Goal: Information Seeking & Learning: Find specific page/section

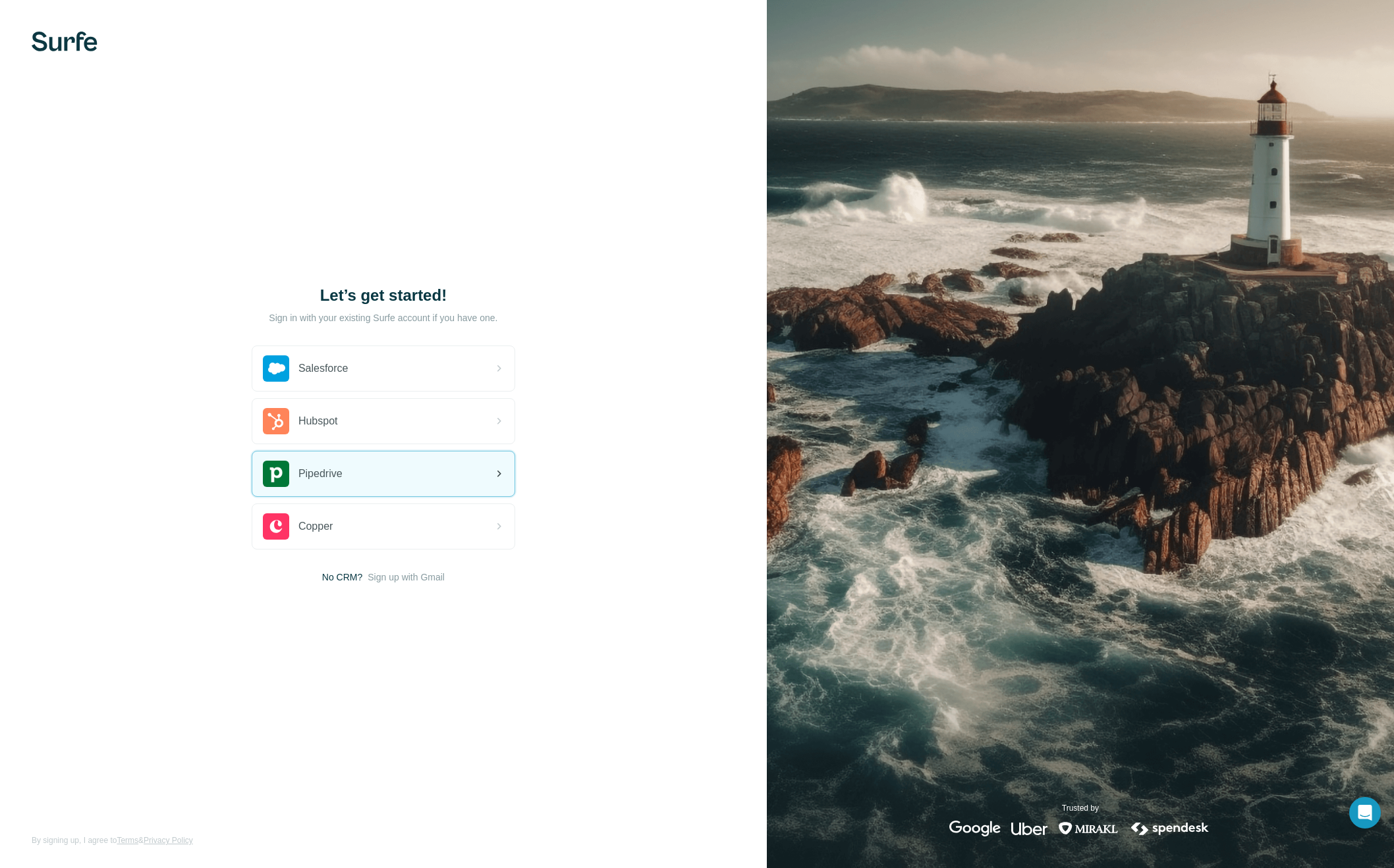
click at [331, 467] on span "Pipedrive" at bounding box center [320, 474] width 44 height 16
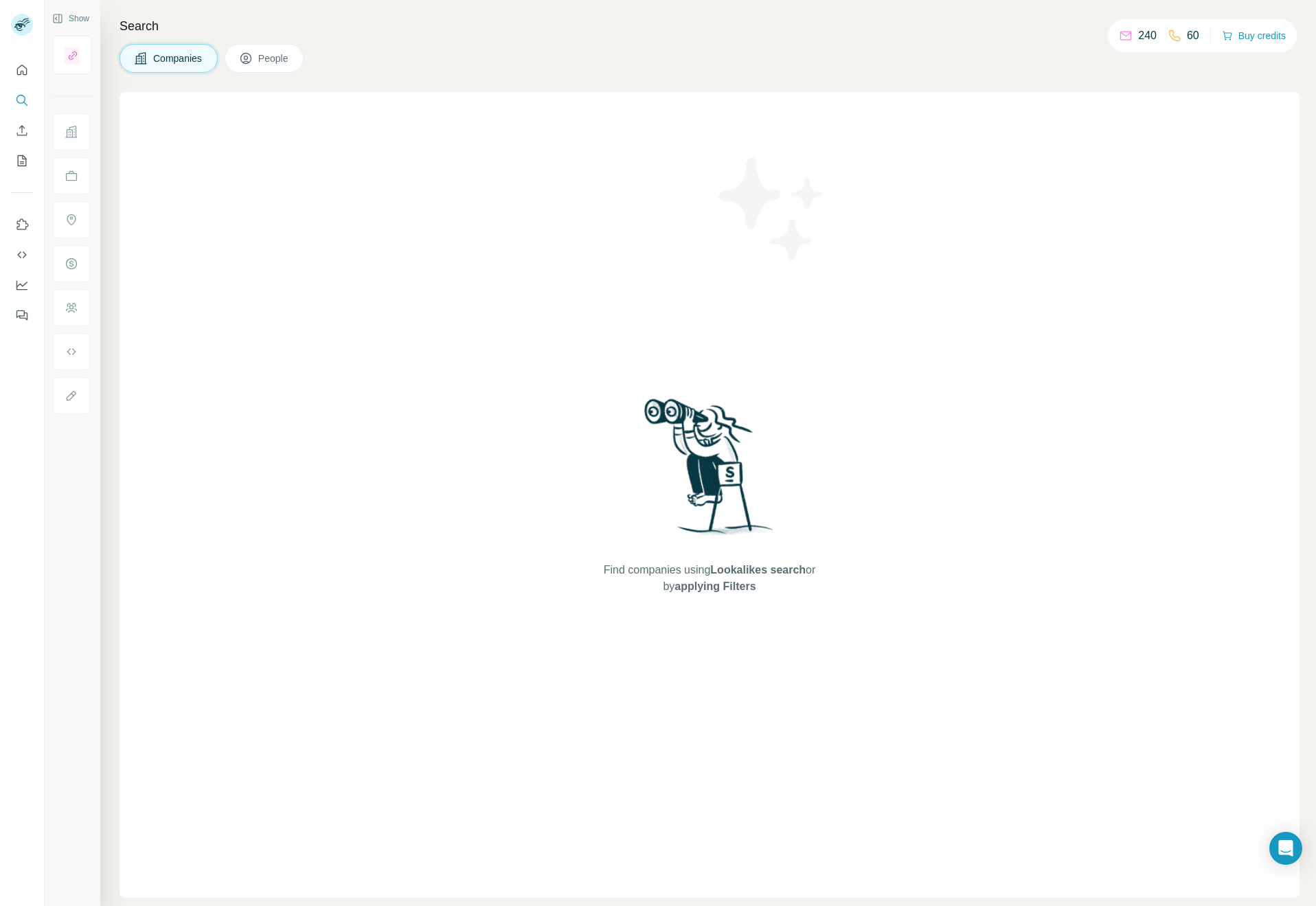
click at [284, 60] on span "People" at bounding box center [274, 58] width 32 height 14
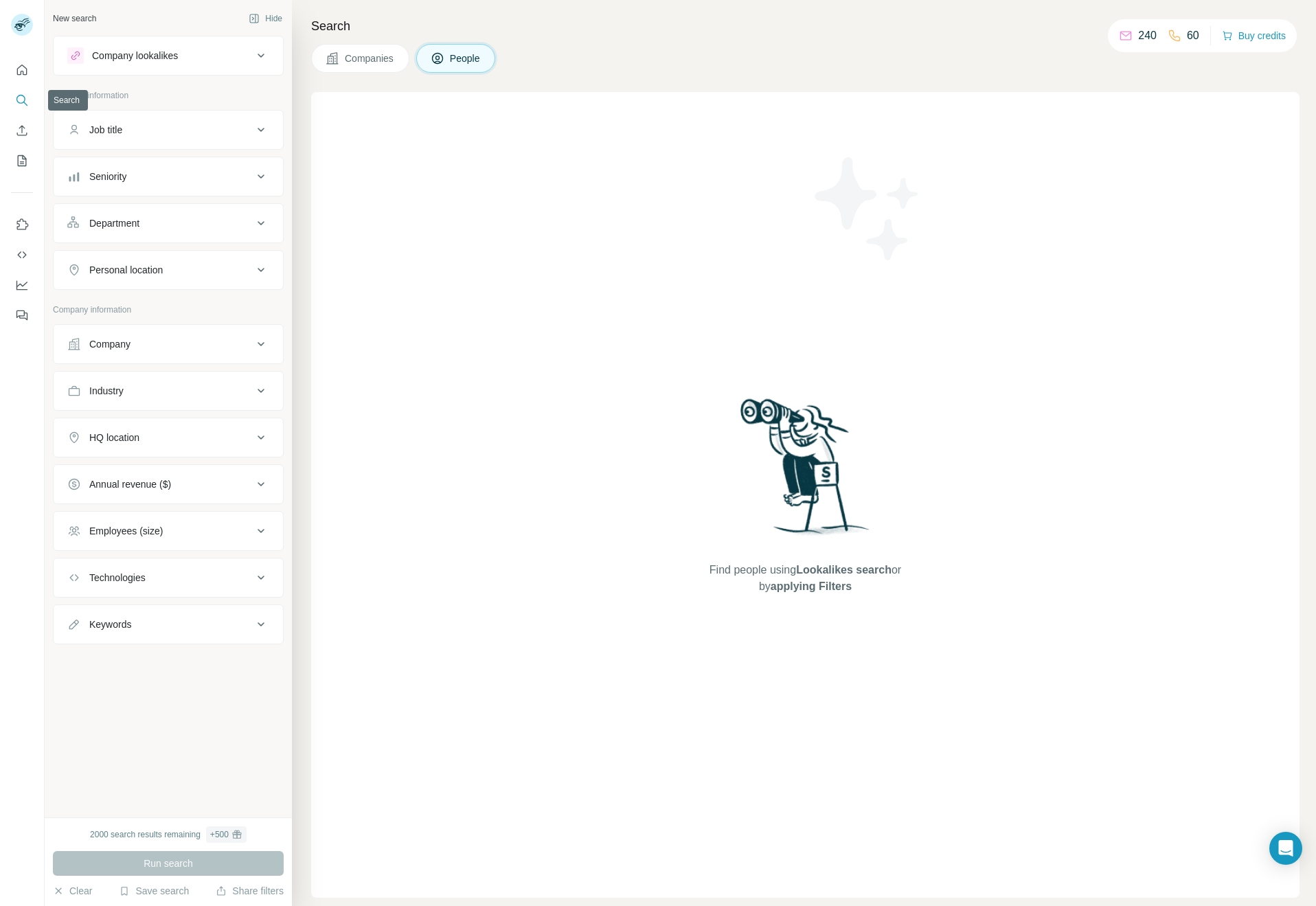
click at [20, 98] on icon "Search" at bounding box center [22, 100] width 14 height 14
click at [123, 96] on p "Personal information" at bounding box center [168, 95] width 231 height 12
click at [20, 97] on icon "Search" at bounding box center [22, 100] width 14 height 14
click at [32, 94] on button "Search" at bounding box center [22, 100] width 22 height 24
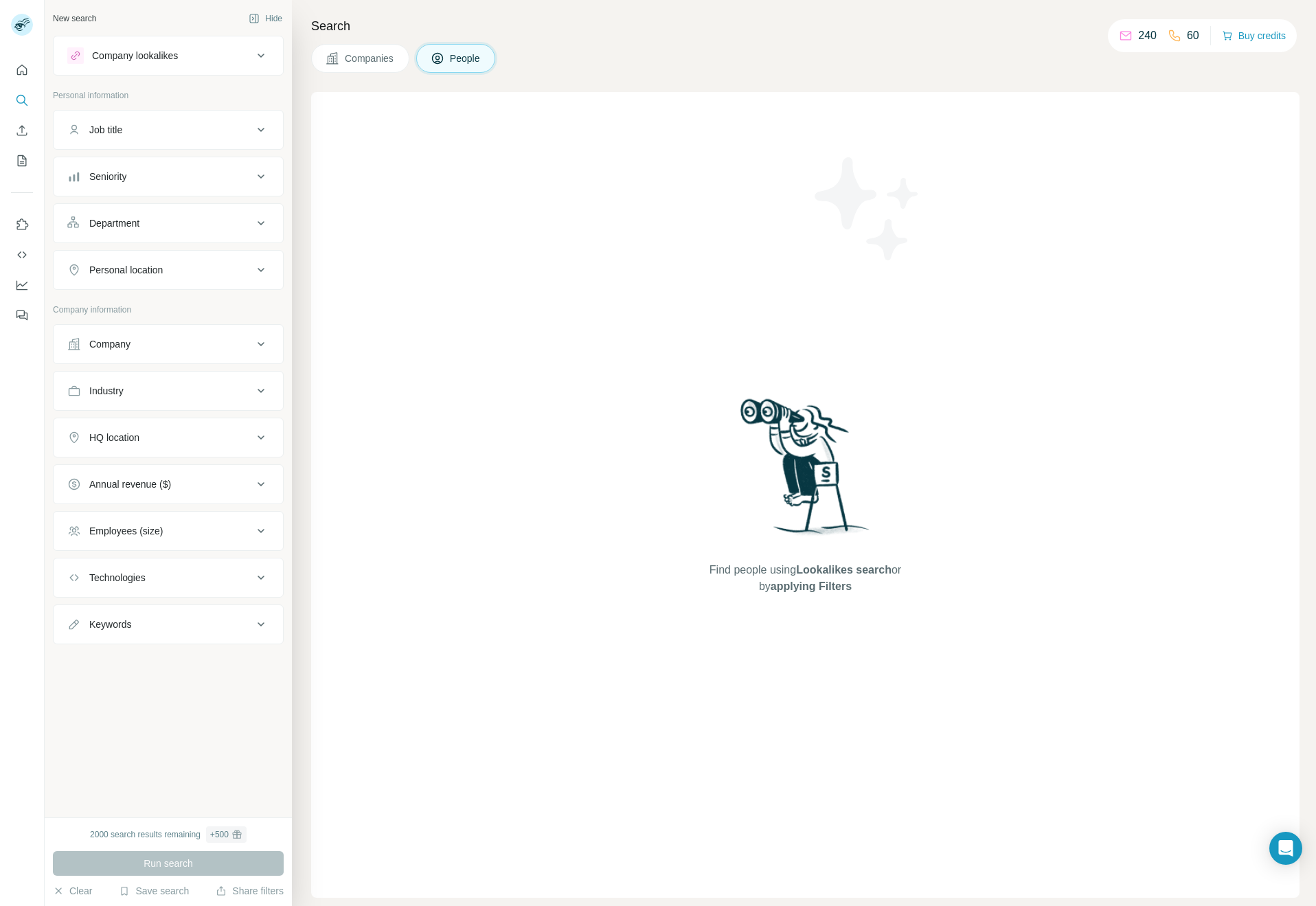
click at [495, 112] on div "Find people using Lookalikes search or by applying Filters" at bounding box center [805, 495] width 988 height 806
click at [23, 96] on icon "Search" at bounding box center [21, 99] width 9 height 9
click at [130, 132] on div "Job title" at bounding box center [160, 129] width 185 height 14
click at [475, 254] on div "Find people using Lookalikes search or by applying Filters" at bounding box center [805, 495] width 988 height 806
click at [184, 387] on div "Company" at bounding box center [160, 385] width 185 height 14
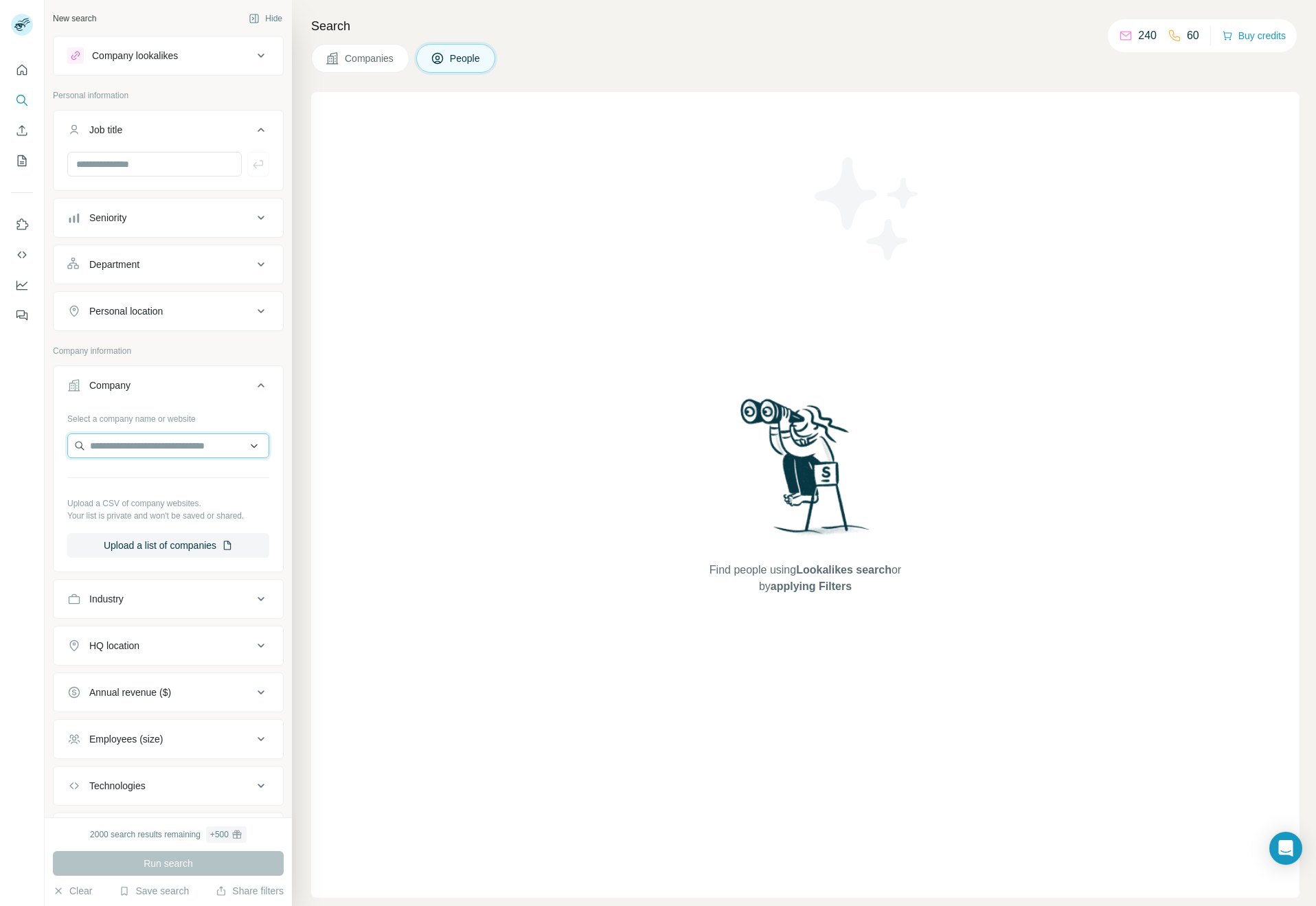
click at [170, 446] on input "text" at bounding box center [168, 445] width 202 height 24
click at [167, 451] on input "**********" at bounding box center [168, 445] width 202 height 24
drag, startPoint x: 181, startPoint y: 449, endPoint x: 82, endPoint y: 445, distance: 99.1
click at [88, 445] on input "**********" at bounding box center [168, 445] width 202 height 24
click at [81, 445] on input "**********" at bounding box center [168, 445] width 202 height 24
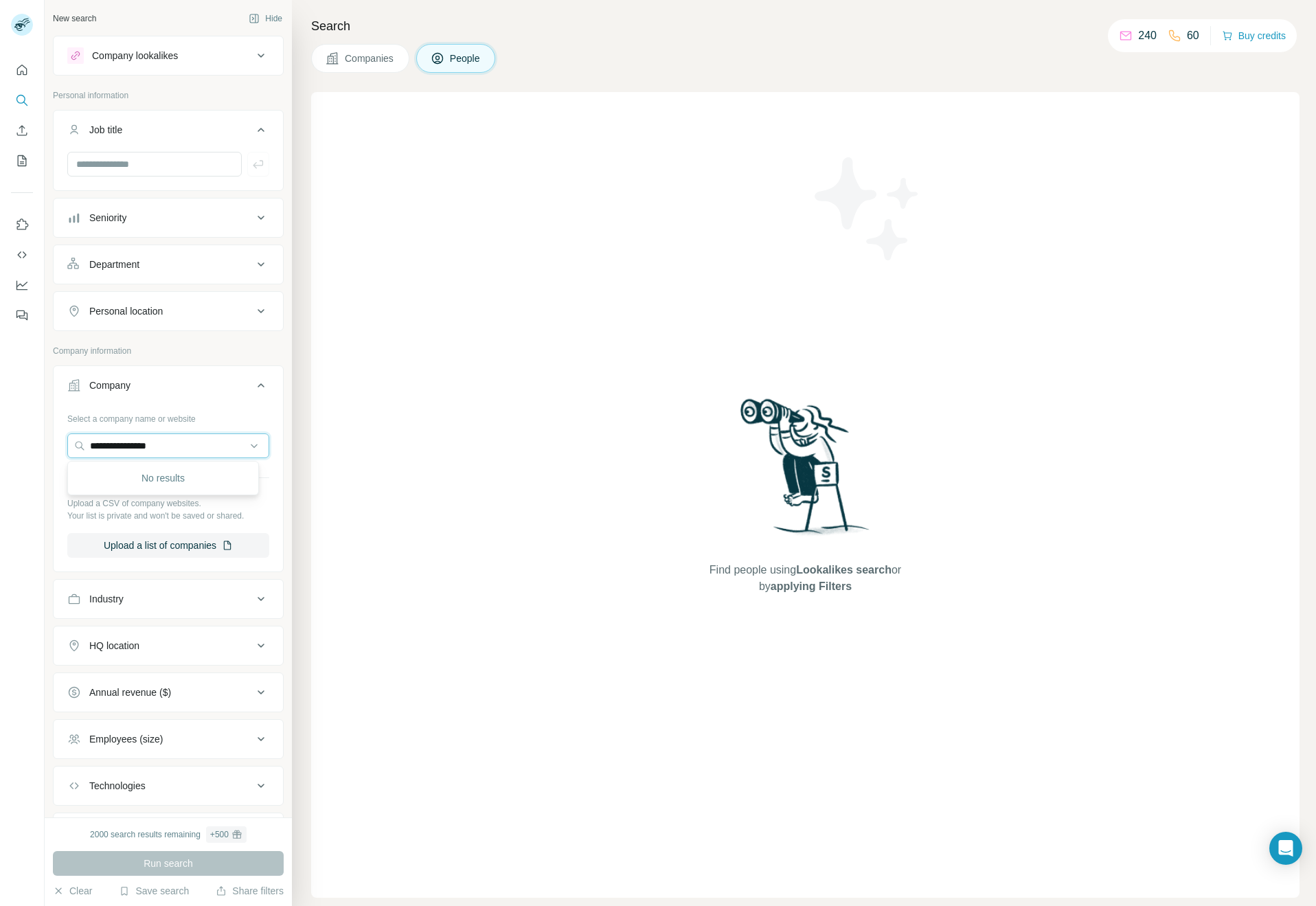
drag, startPoint x: 107, startPoint y: 433, endPoint x: 71, endPoint y: 427, distance: 36.5
click at [71, 427] on div "**********" at bounding box center [168, 482] width 202 height 150
type input "**********"
drag, startPoint x: 306, startPoint y: 420, endPoint x: 346, endPoint y: 421, distance: 40.0
click at [314, 420] on div "Search Companies People Find people using Lookalikes search or by applying Filt…" at bounding box center [804, 453] width 1024 height 906
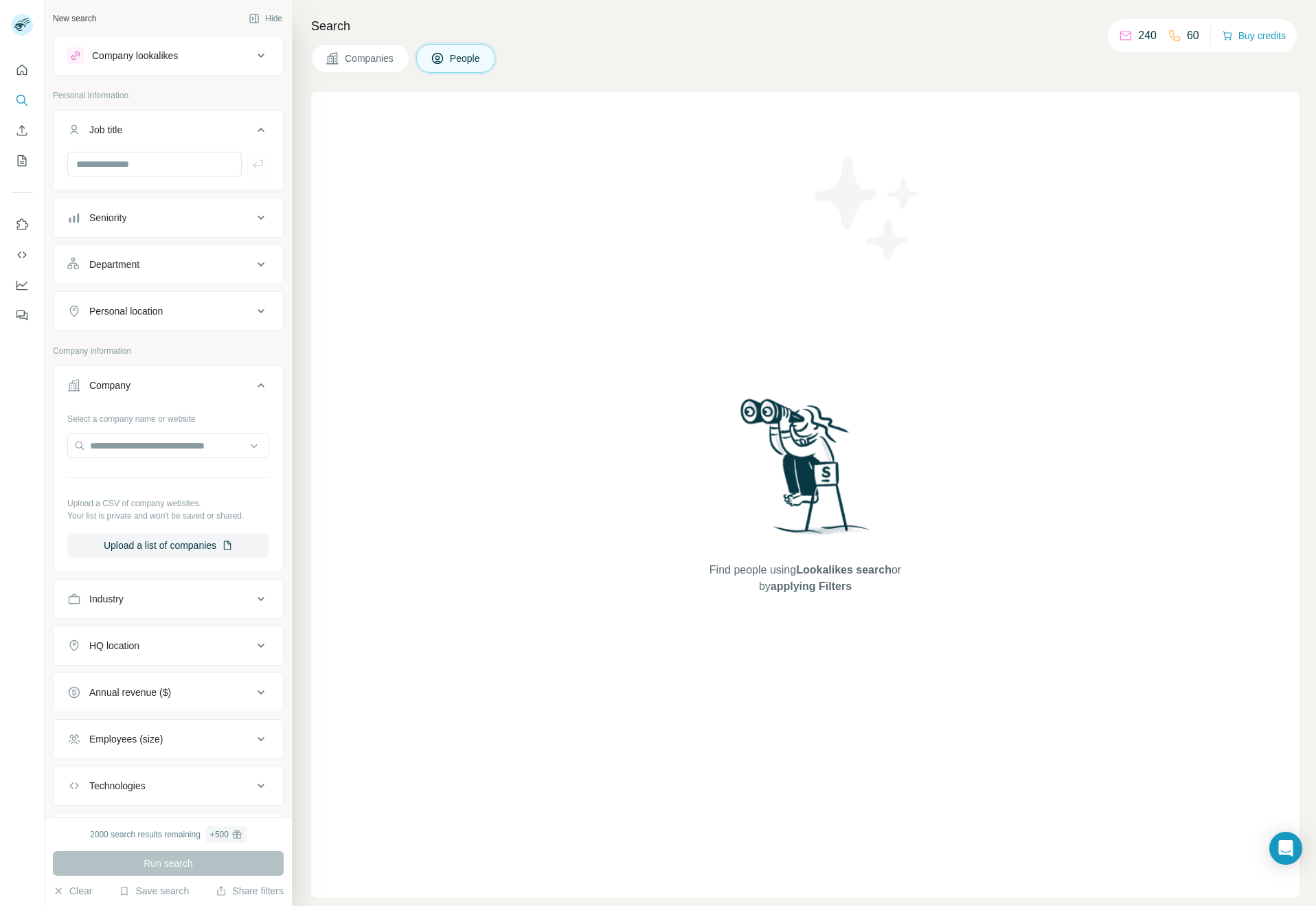
click at [376, 414] on div "Find people using Lookalikes search or by applying Filters" at bounding box center [805, 495] width 988 height 806
click at [18, 66] on icon "Quick start" at bounding box center [22, 70] width 14 height 14
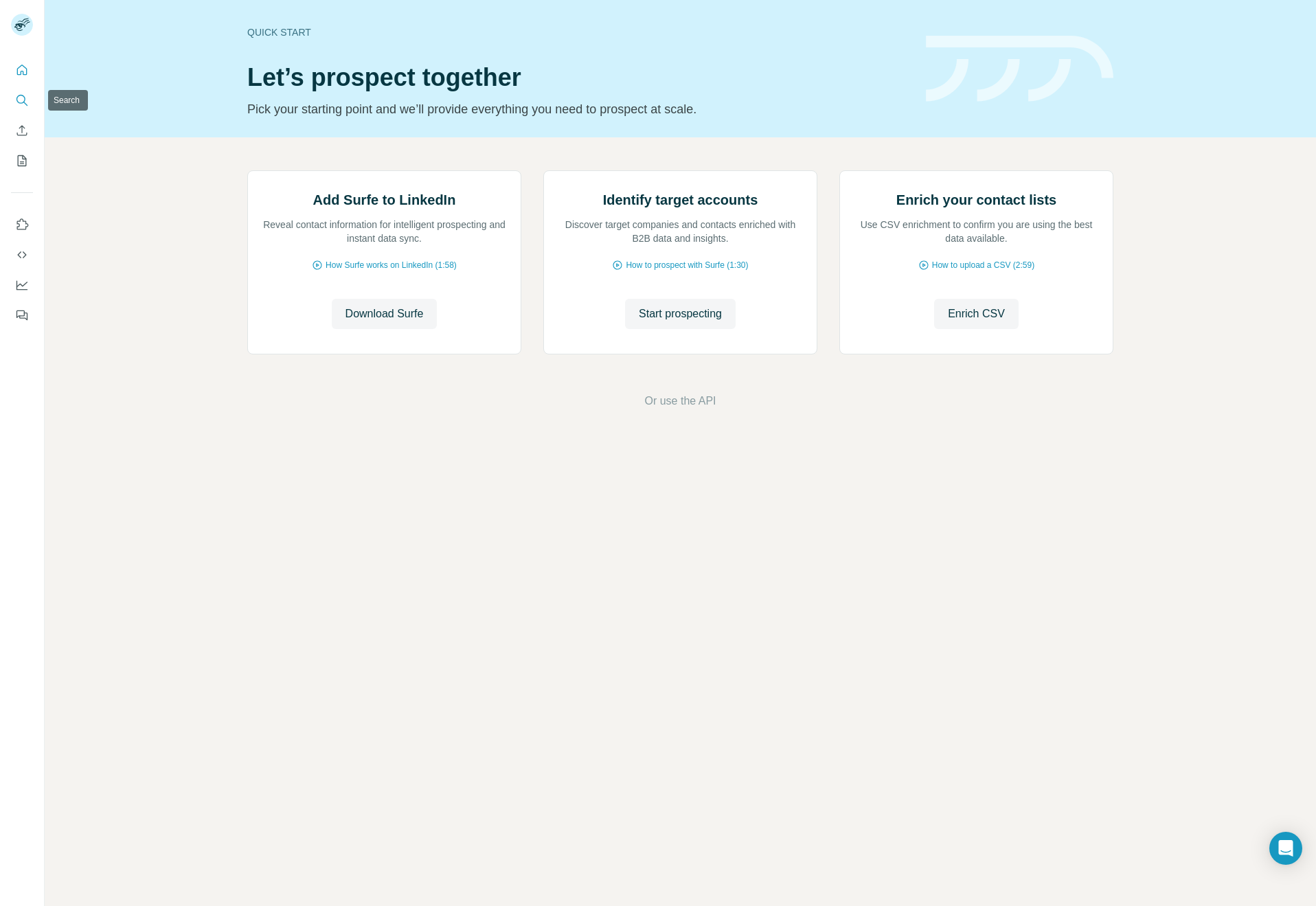
click at [23, 98] on icon "Search" at bounding box center [22, 100] width 14 height 14
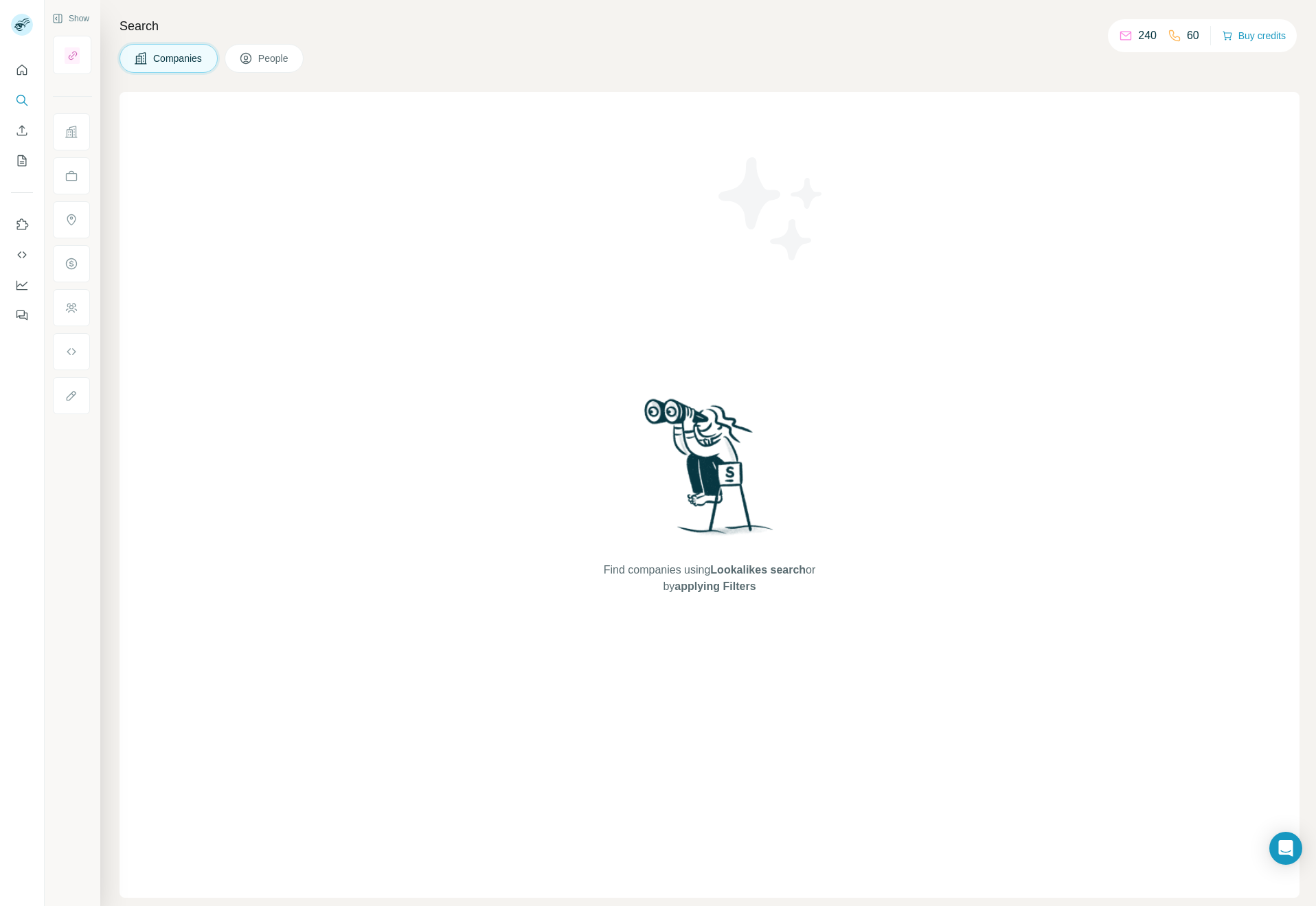
click at [278, 59] on span "People" at bounding box center [274, 58] width 32 height 14
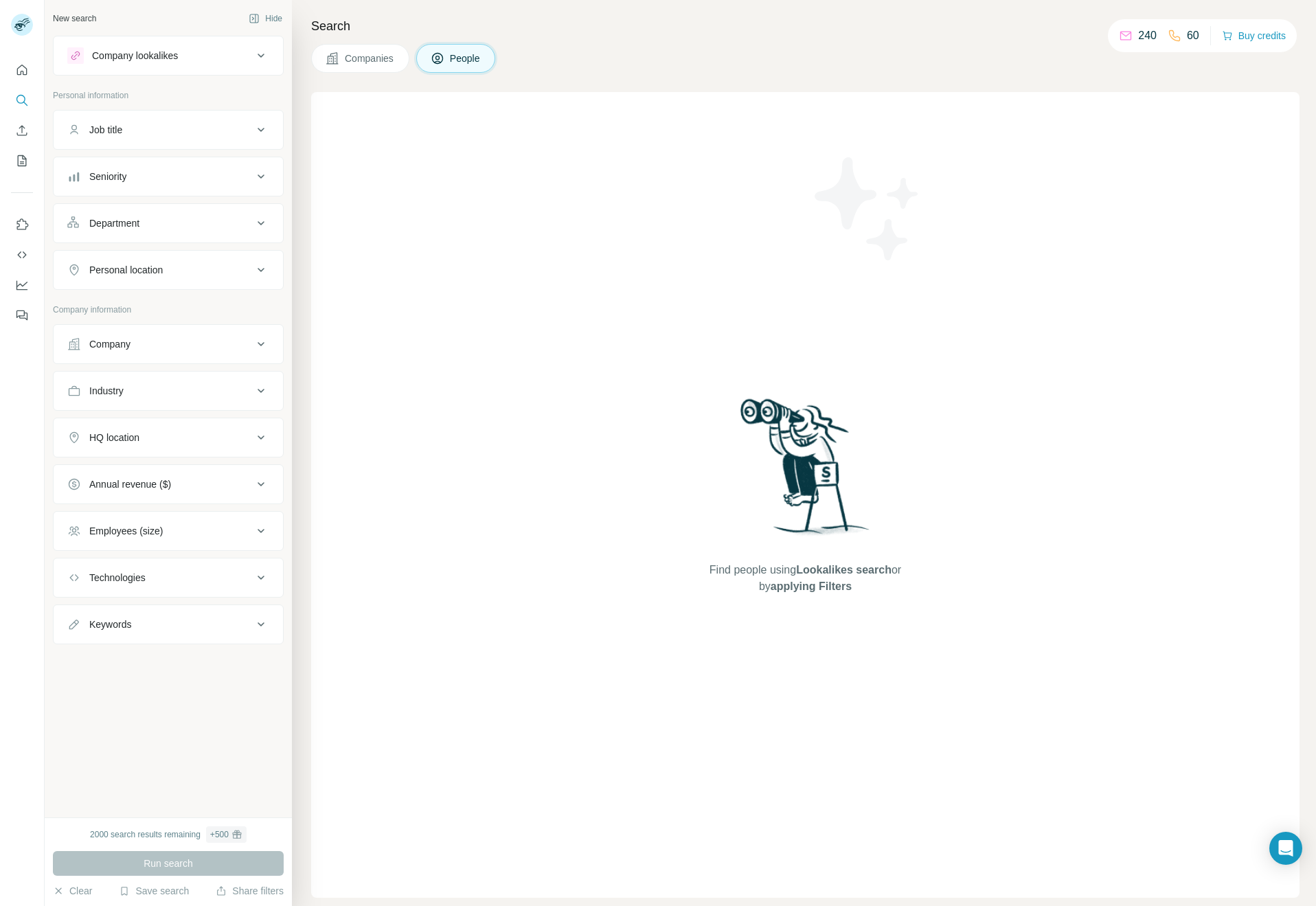
click at [504, 120] on div "Find people using Lookalikes search or by applying Filters" at bounding box center [805, 495] width 988 height 806
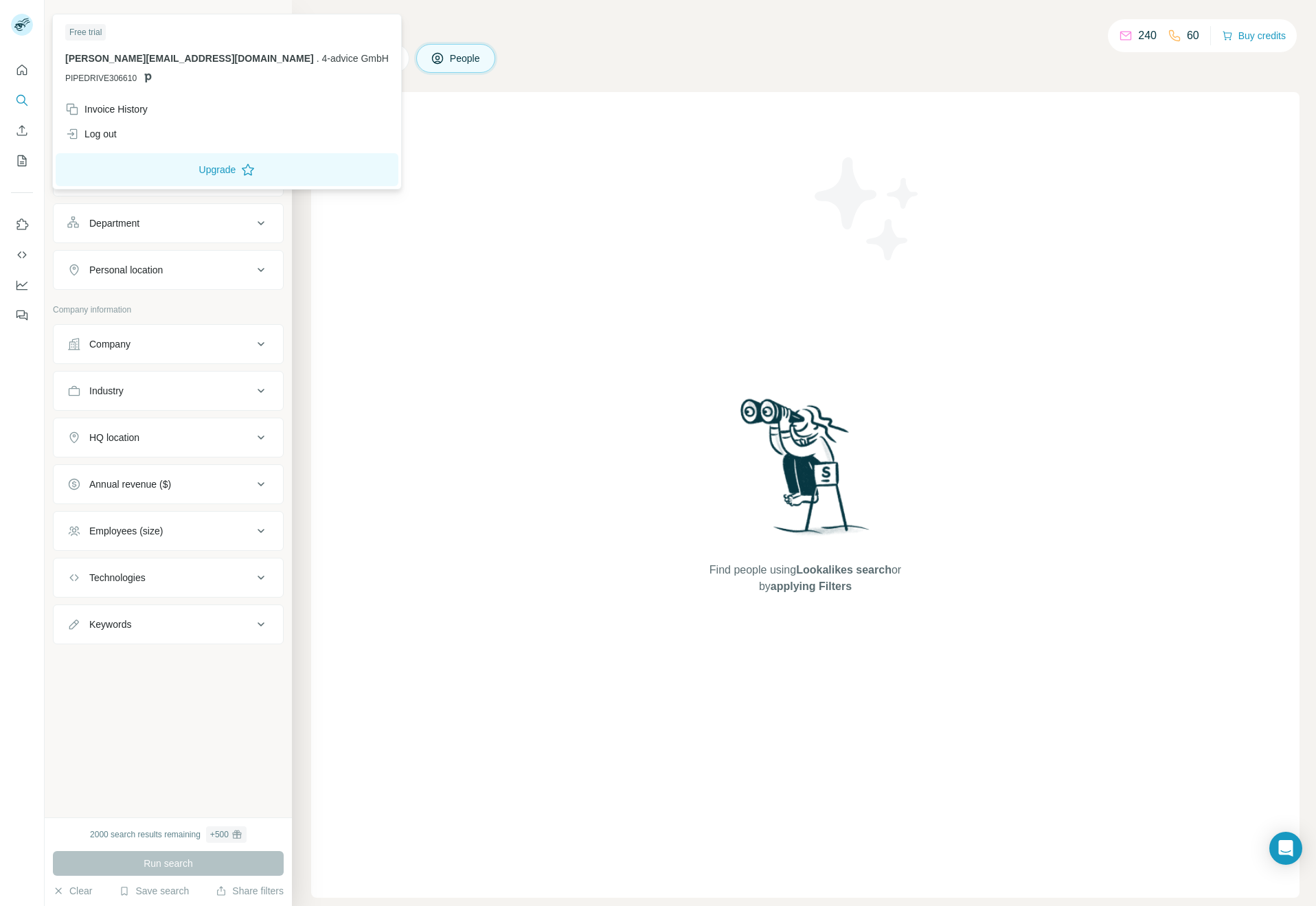
click at [24, 24] on rect at bounding box center [22, 24] width 22 height 22
click at [99, 131] on div "Log out" at bounding box center [91, 134] width 52 height 14
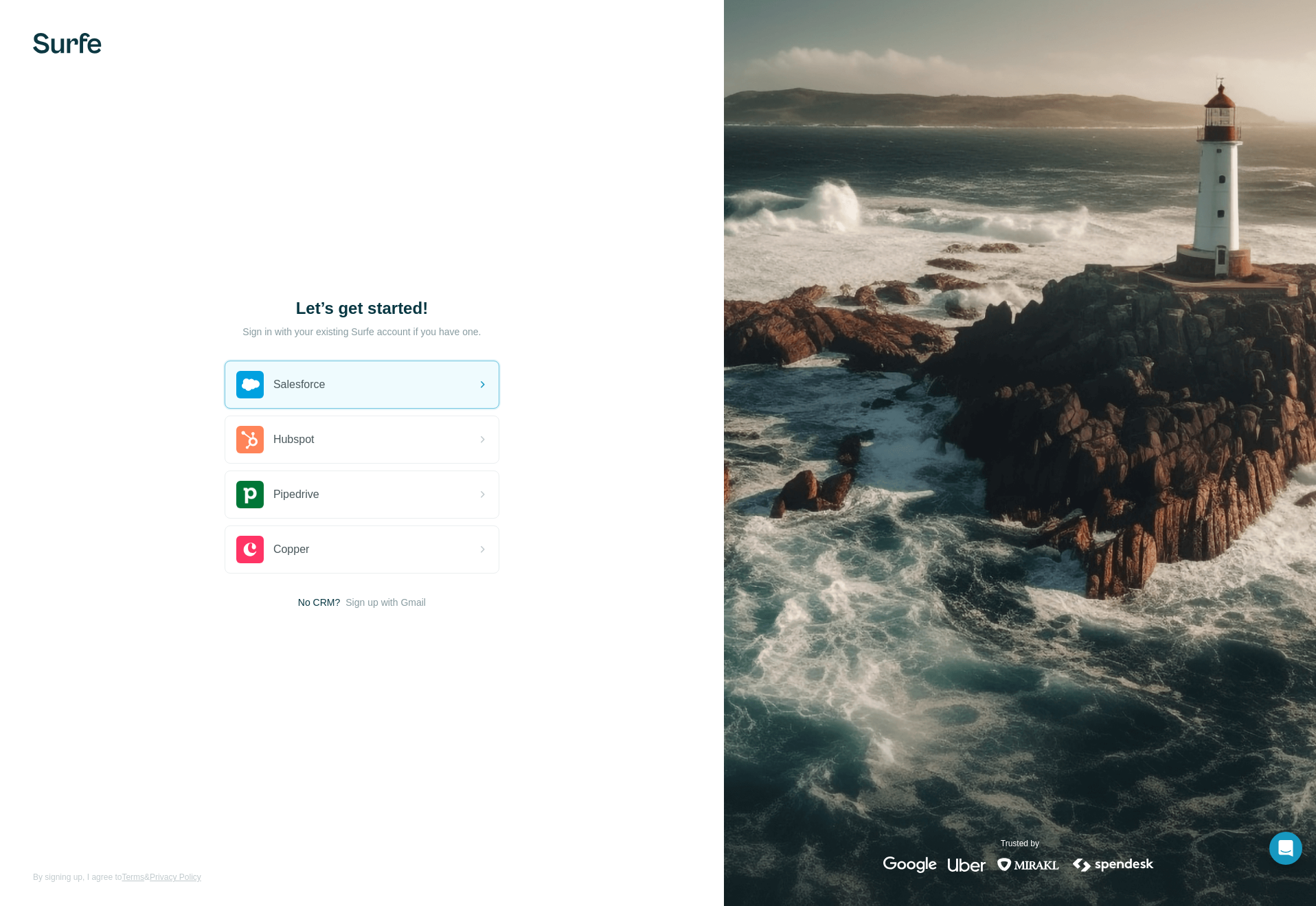
click at [273, 167] on div "Let’s get started! Sign in with your existing Surfe account if you have one. Sa…" at bounding box center [362, 453] width 724 height 906
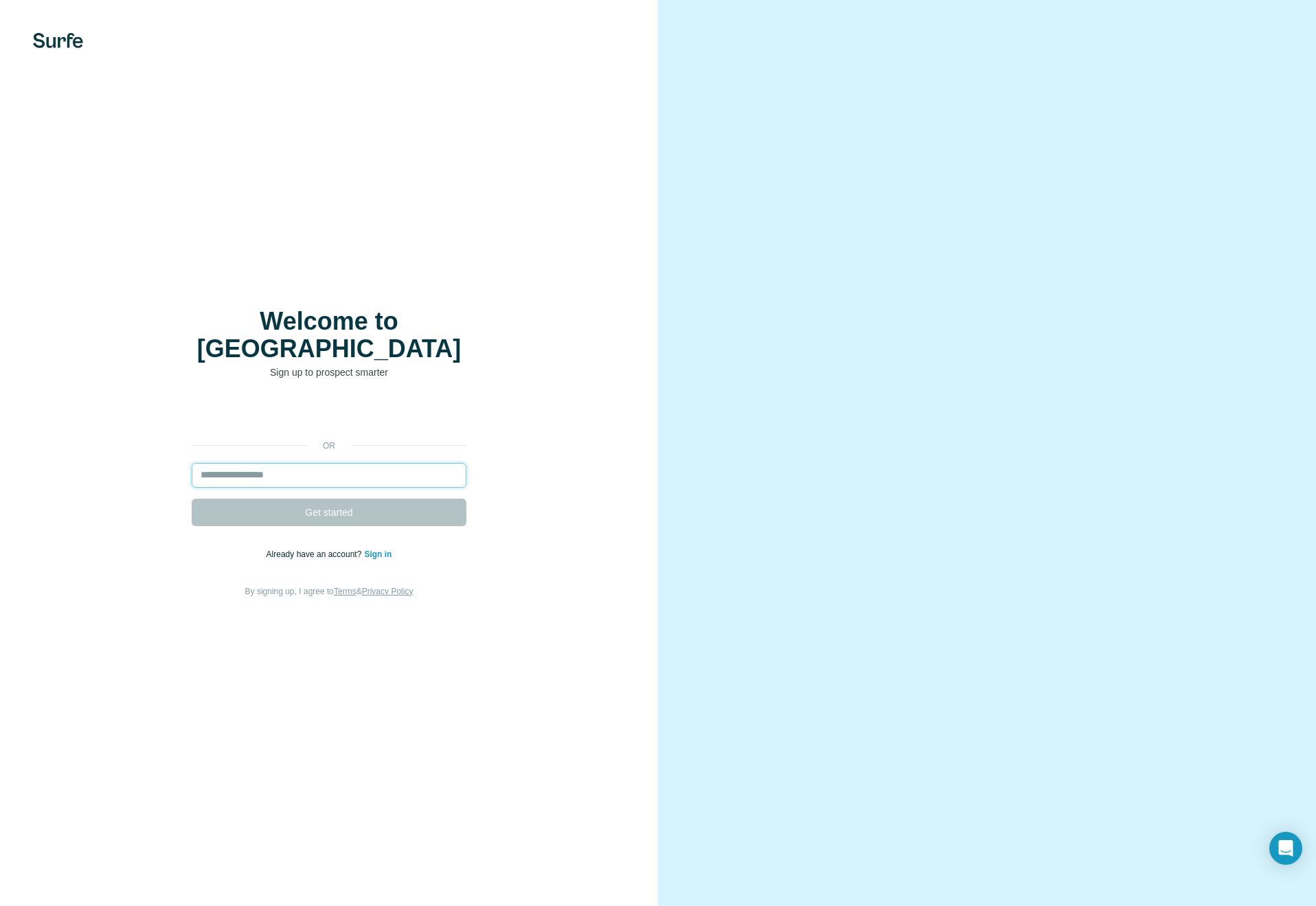
click at [387, 463] on input "email" at bounding box center [329, 476] width 275 height 24
click at [384, 550] on link "Sign in" at bounding box center [378, 554] width 27 height 9
